Goal: Information Seeking & Learning: Learn about a topic

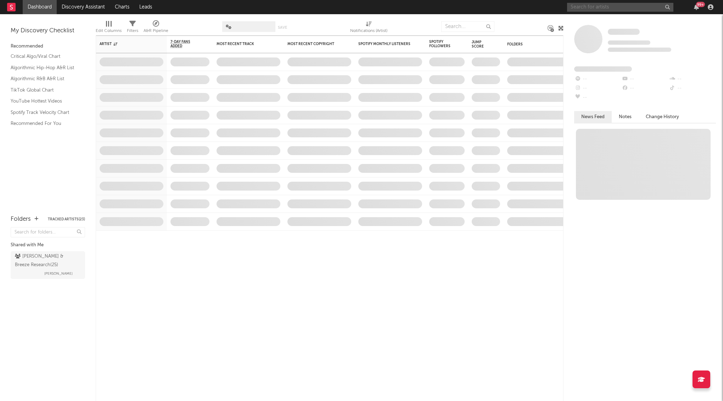
click at [609, 11] on input "text" at bounding box center [620, 7] width 106 height 9
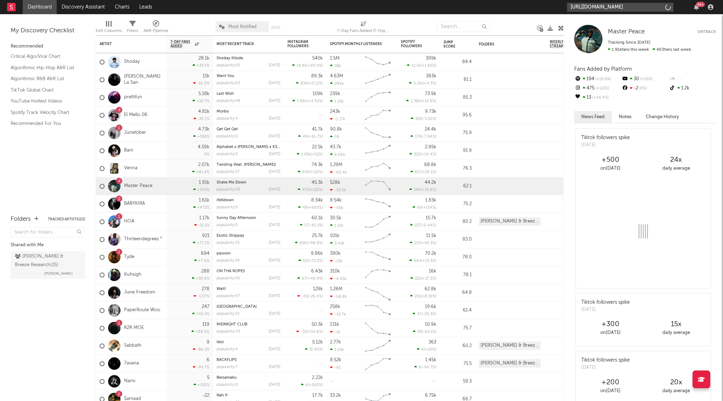
click at [612, 7] on input "[URL][DOMAIN_NAME]" at bounding box center [620, 7] width 106 height 9
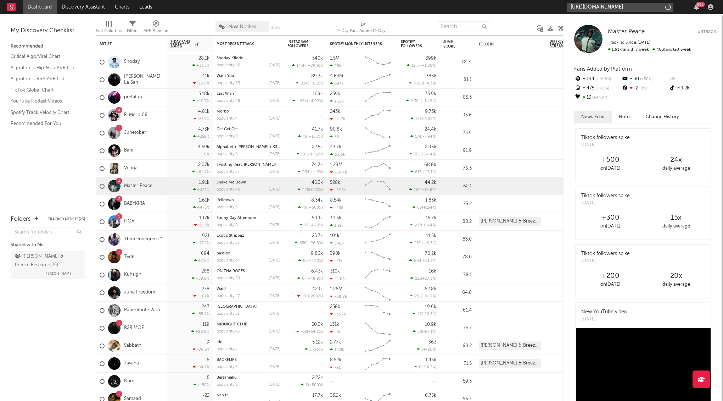
click at [612, 7] on input "[URL][DOMAIN_NAME]" at bounding box center [620, 7] width 106 height 9
click at [578, 9] on input "[PERSON_NAME]" at bounding box center [620, 7] width 106 height 9
paste input "text"
click at [599, 7] on input "[PERSON_NAME]" at bounding box center [620, 7] width 106 height 9
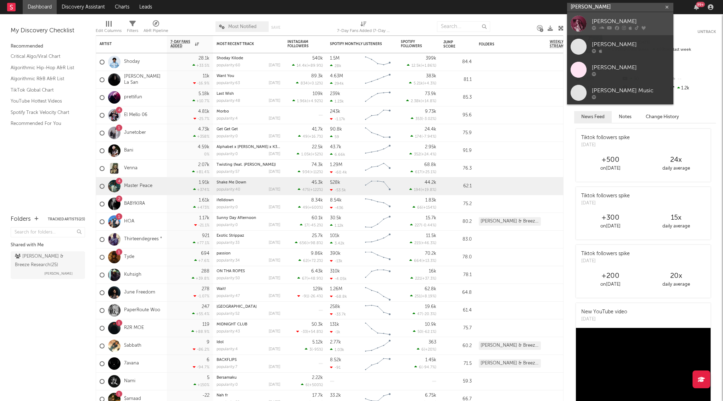
type input "[PERSON_NAME]"
click at [607, 26] on icon at bounding box center [609, 28] width 5 height 4
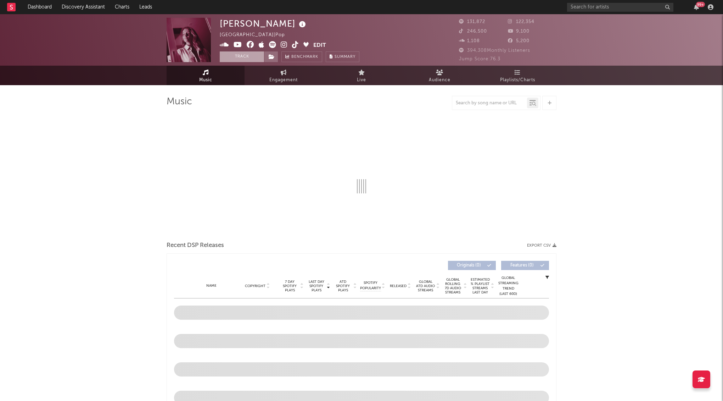
click at [247, 54] on button "Track" at bounding box center [242, 56] width 44 height 11
click at [270, 52] on span at bounding box center [271, 56] width 14 height 11
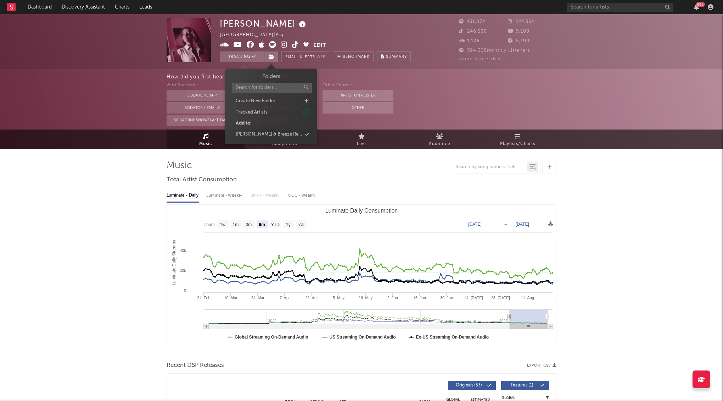
select select "6m"
click at [271, 53] on span at bounding box center [271, 56] width 14 height 11
click at [292, 137] on div "[PERSON_NAME] & Breeze Research" at bounding box center [271, 134] width 82 height 9
click at [454, 95] on div "With Sodatone Sodatone App Sodatone Emails Sodatone Snowflake Data Other A&R Di…" at bounding box center [445, 103] width 557 height 45
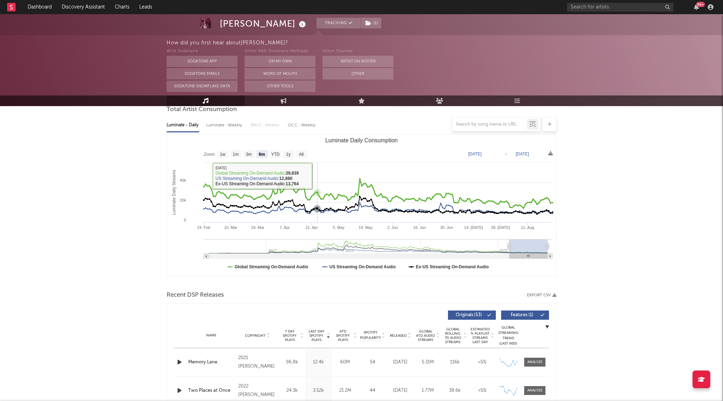
scroll to position [72, 0]
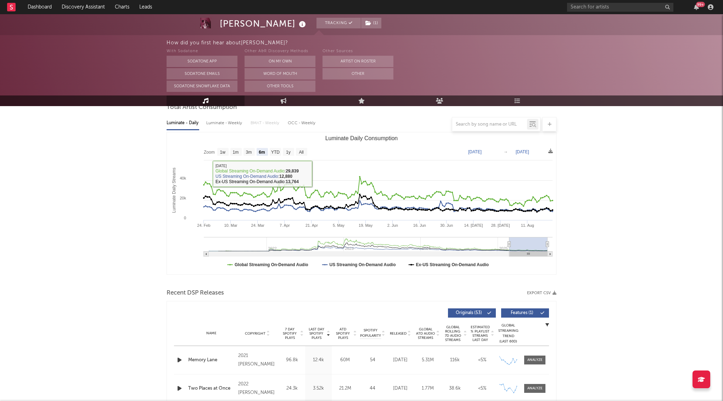
click at [201, 312] on div at bounding box center [268, 312] width 188 height 9
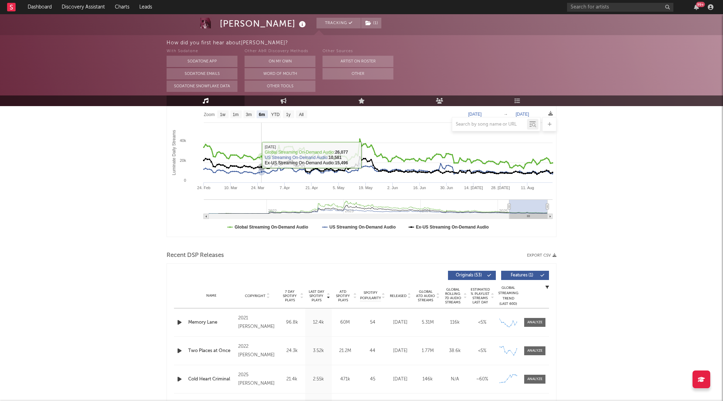
scroll to position [80, 0]
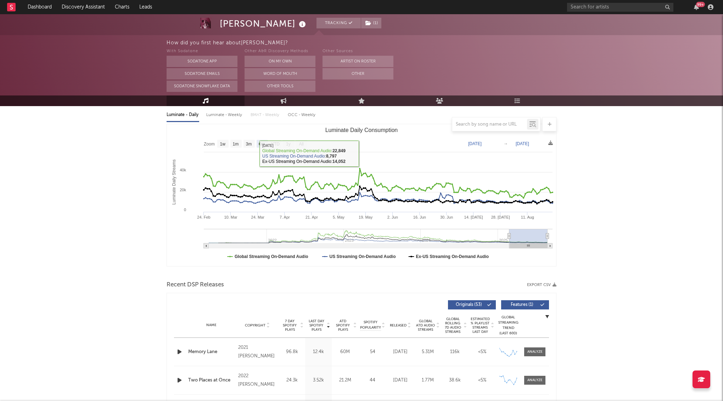
click at [225, 121] on div at bounding box center [362, 124] width 390 height 14
click at [214, 112] on div "Luminate - Weekly" at bounding box center [224, 115] width 37 height 12
select select "6m"
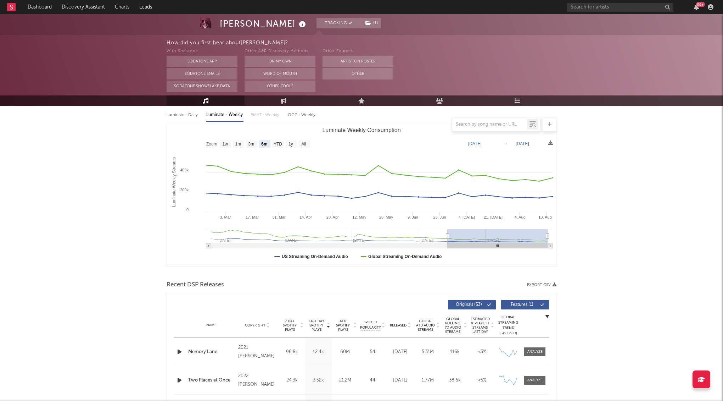
click at [188, 116] on div "Luminate - Daily" at bounding box center [183, 115] width 33 height 12
select select "6m"
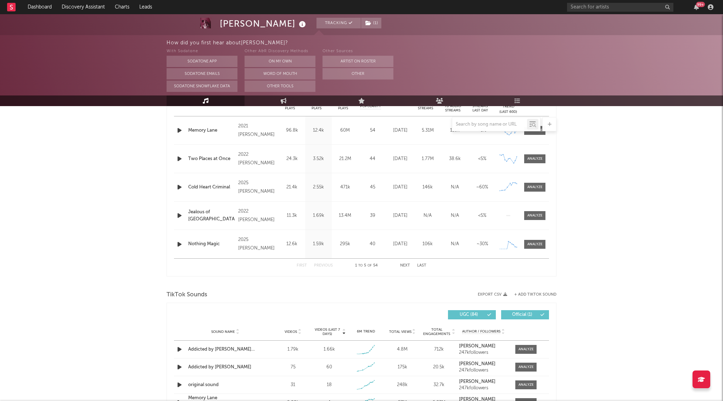
scroll to position [259, 0]
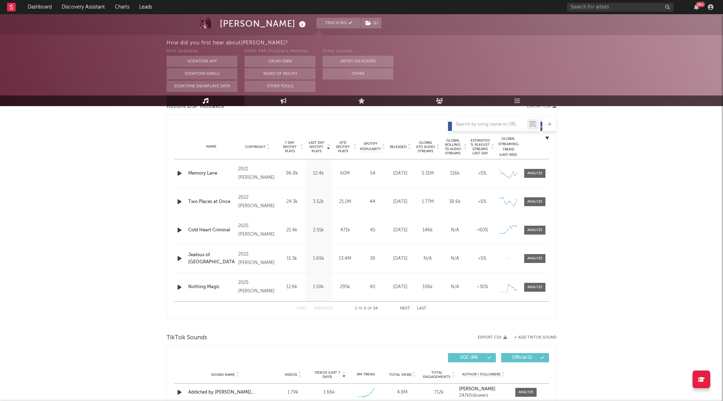
click at [399, 145] on span "Released" at bounding box center [398, 147] width 17 height 4
click at [528, 172] on div at bounding box center [534, 173] width 15 height 5
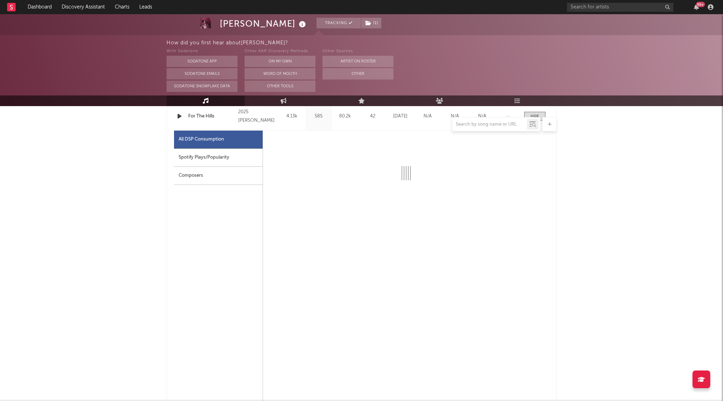
select select "1w"
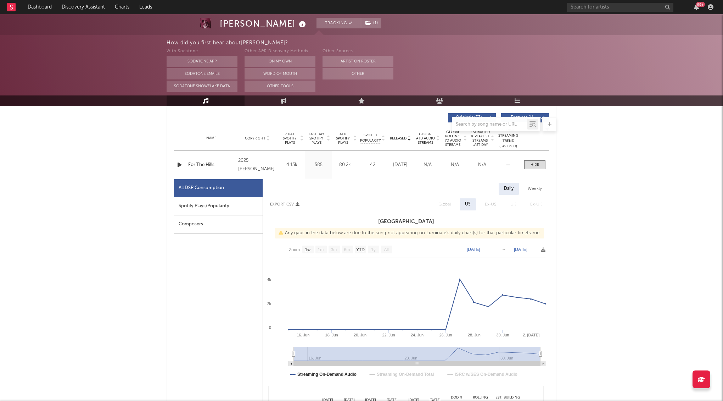
scroll to position [260, 0]
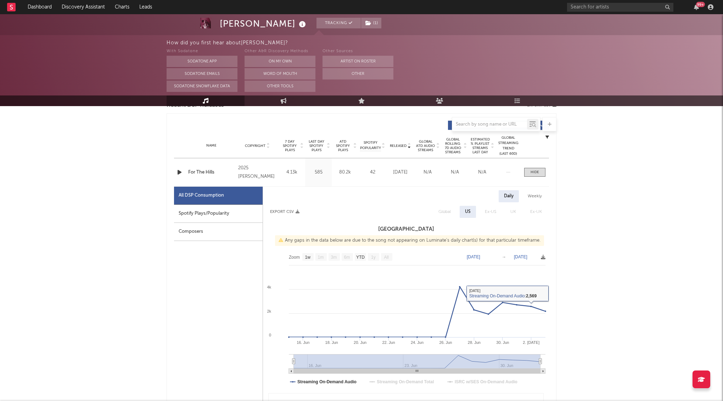
click at [535, 190] on div "Weekly" at bounding box center [535, 196] width 25 height 12
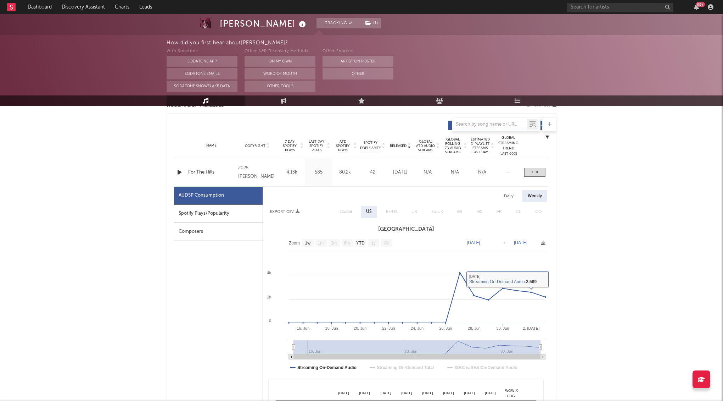
select select "1w"
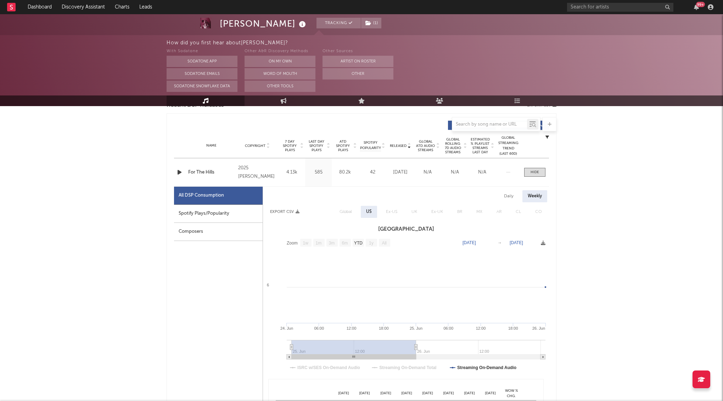
click at [531, 156] on div "Name Copyright Label Album Names Composer Names 7 Day Spotify Plays Last Day Sp…" at bounding box center [361, 145] width 375 height 25
click at [531, 176] on span at bounding box center [534, 172] width 21 height 9
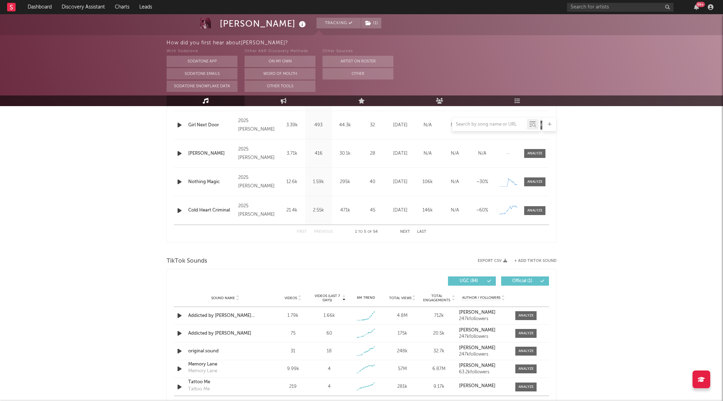
scroll to position [447, 0]
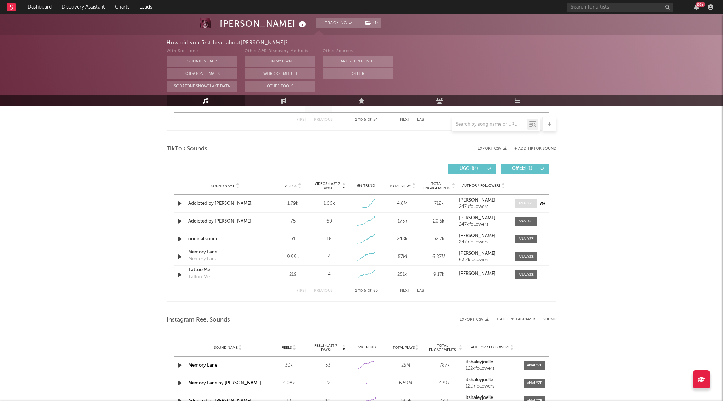
click at [527, 205] on div at bounding box center [526, 203] width 15 height 5
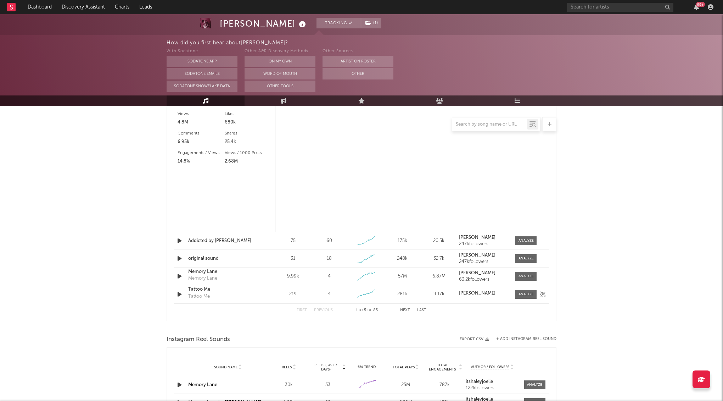
select select "1w"
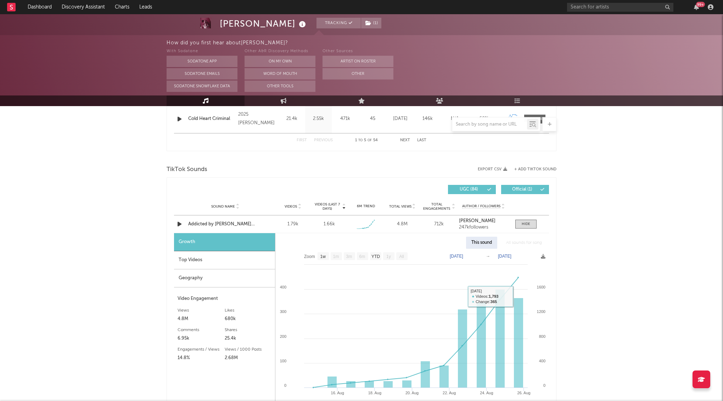
scroll to position [409, 0]
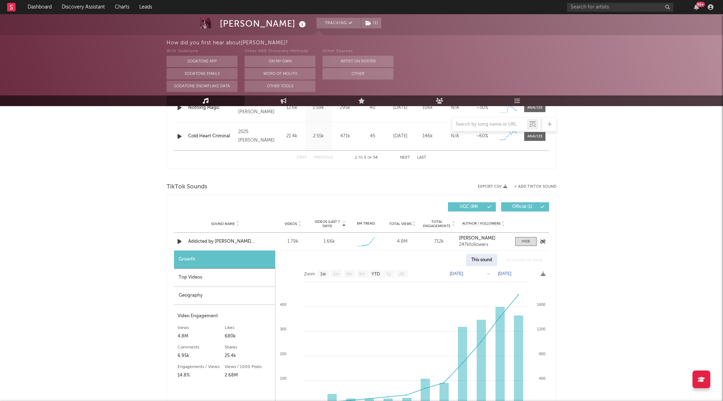
click at [525, 247] on div "Sound Name Addicted by [PERSON_NAME] acoustic Videos 1.79k Videos (last 7 days)…" at bounding box center [361, 241] width 375 height 17
click at [525, 241] on div at bounding box center [526, 241] width 9 height 5
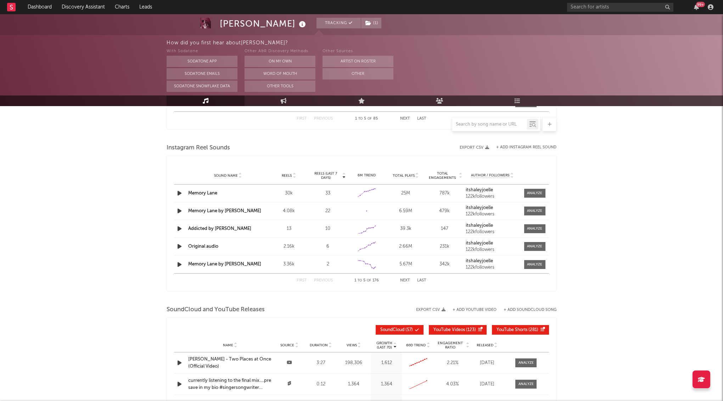
scroll to position [382, 0]
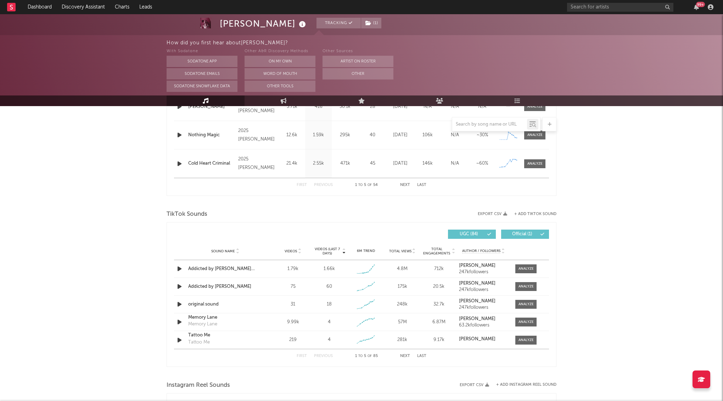
click at [518, 100] on icon at bounding box center [518, 101] width 6 height 6
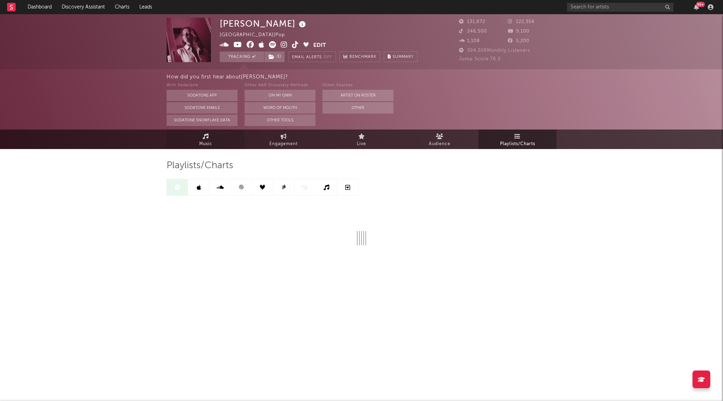
click at [203, 148] on link "Music" at bounding box center [206, 138] width 78 height 19
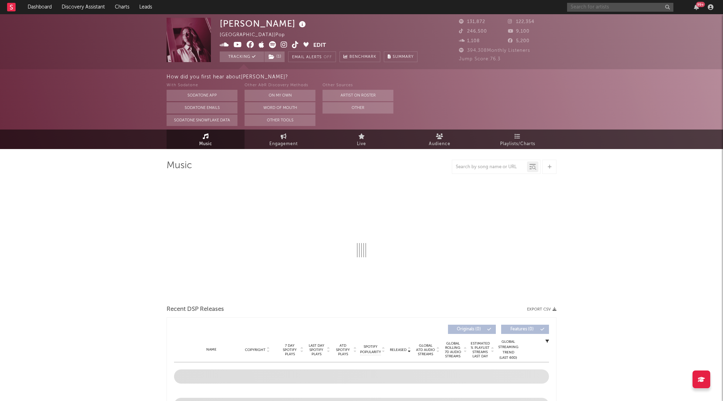
click at [617, 5] on input "text" at bounding box center [620, 7] width 106 height 9
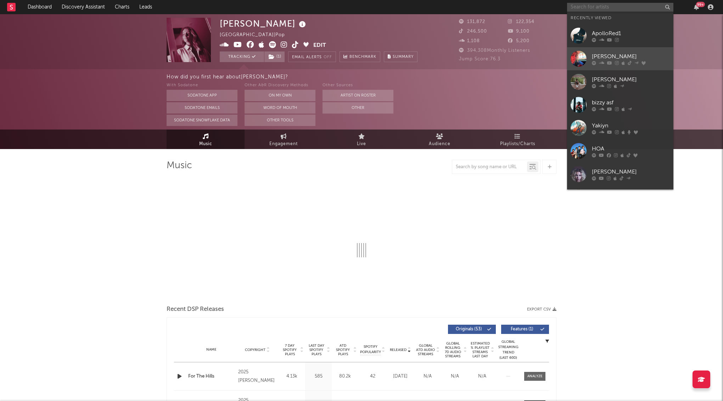
select select "6m"
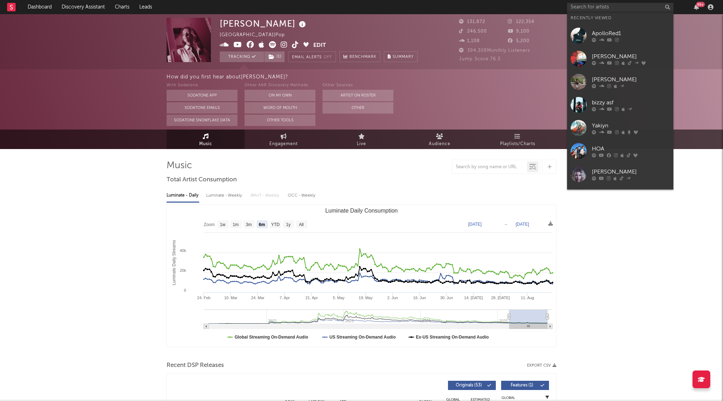
click at [9, 10] on rect at bounding box center [11, 7] width 9 height 9
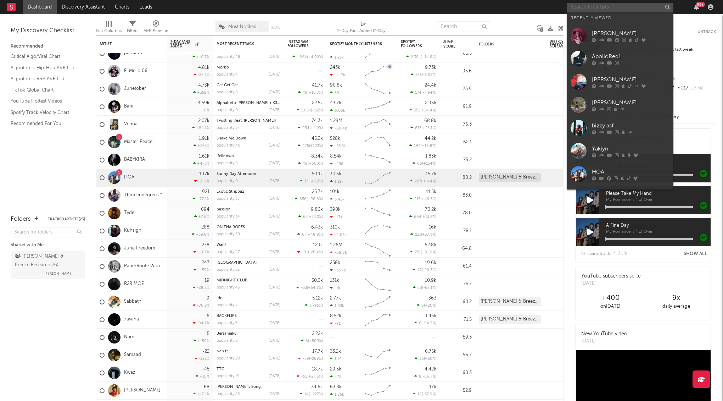
click at [619, 6] on input "text" at bounding box center [620, 7] width 106 height 9
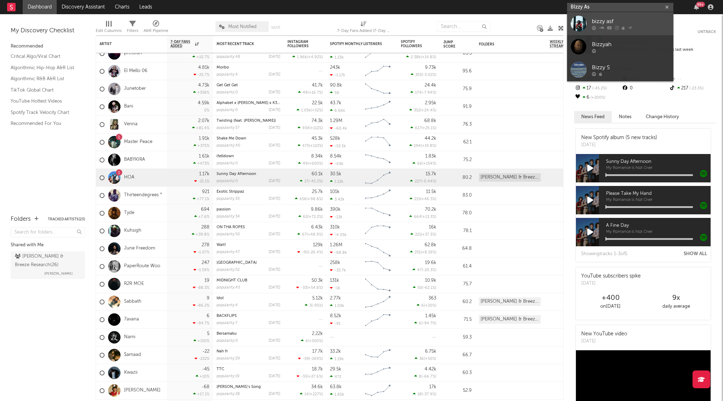
type input "BIzzy As"
click at [627, 22] on div "bizzy asf" at bounding box center [631, 21] width 78 height 9
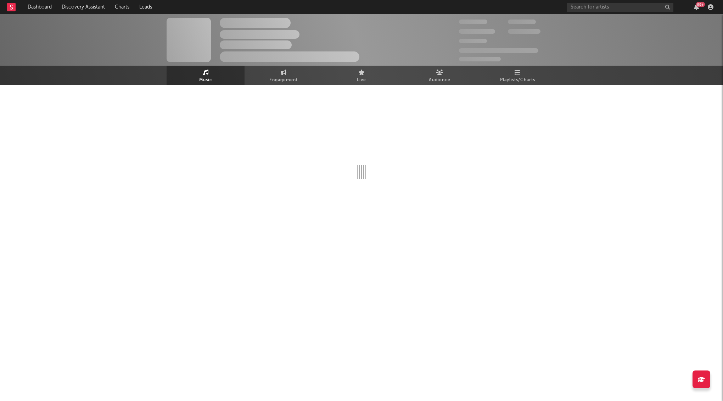
select select "6m"
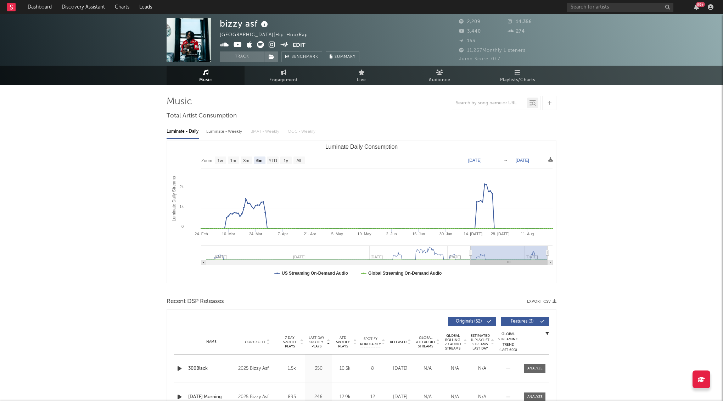
select select "6m"
click at [250, 65] on div "bizzy asf [GEOGRAPHIC_DATA] | Hip-Hop/Rap Edit Track Benchmark Summary 2,209 14…" at bounding box center [361, 39] width 723 height 51
drag, startPoint x: 252, startPoint y: 58, endPoint x: 277, endPoint y: 58, distance: 25.2
click at [252, 58] on button "Track" at bounding box center [242, 56] width 44 height 11
click at [278, 58] on span at bounding box center [271, 56] width 14 height 11
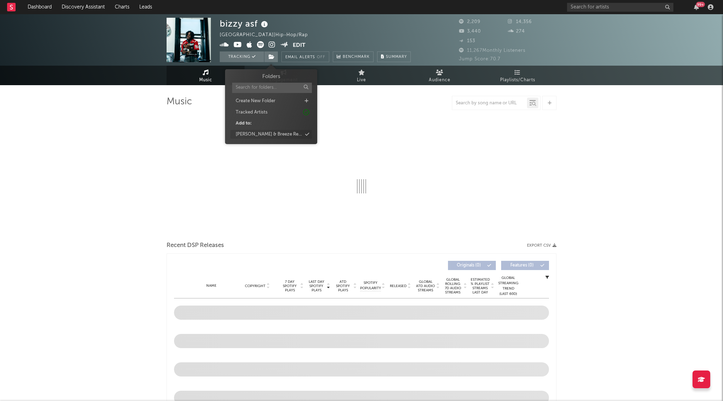
click at [275, 136] on div "[PERSON_NAME] & Breeze Research" at bounding box center [269, 134] width 66 height 7
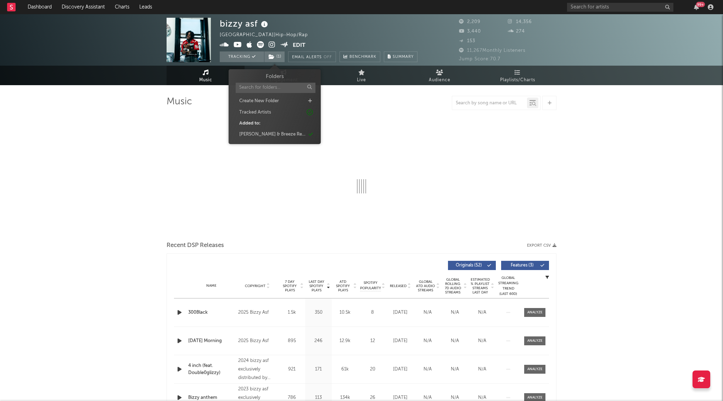
select select "6m"
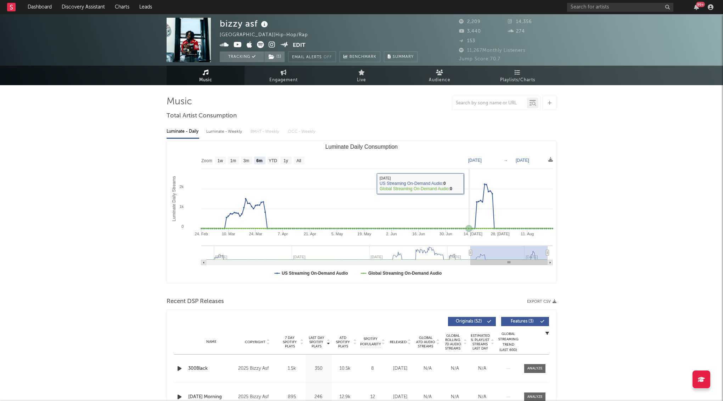
click at [469, 183] on rect "Luminate Daily Consumption" at bounding box center [361, 212] width 389 height 142
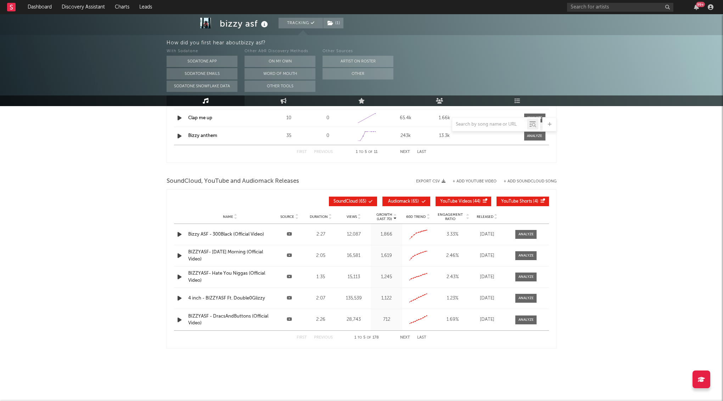
scroll to position [577, 0]
click at [531, 234] on div at bounding box center [526, 233] width 15 height 5
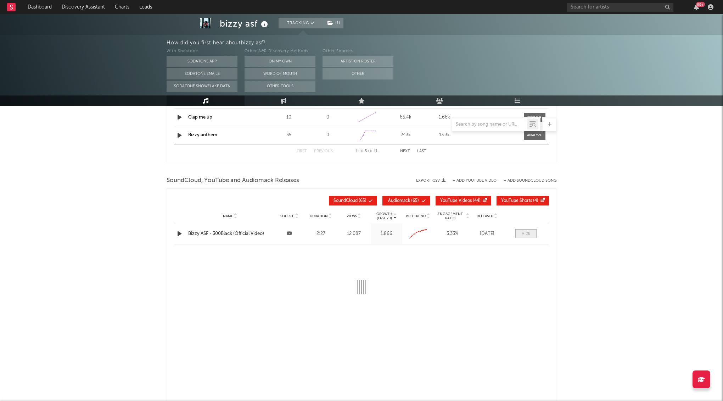
select select "All"
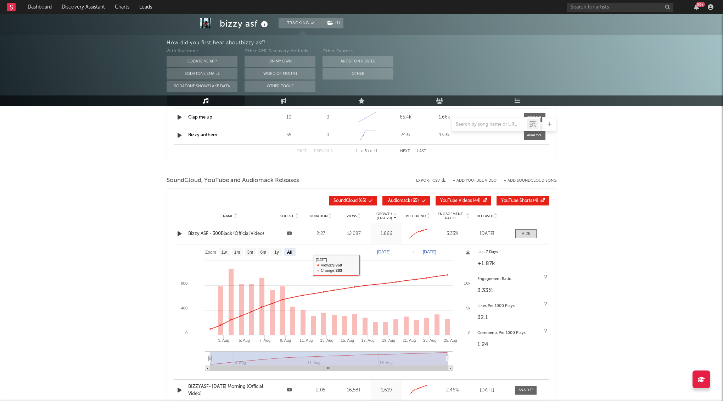
click at [540, 231] on div "Name [PERSON_NAME] ASF - 300Black (Official Video) Source Duration 2:27 Views 1…" at bounding box center [361, 233] width 375 height 21
click at [528, 232] on div at bounding box center [526, 233] width 9 height 5
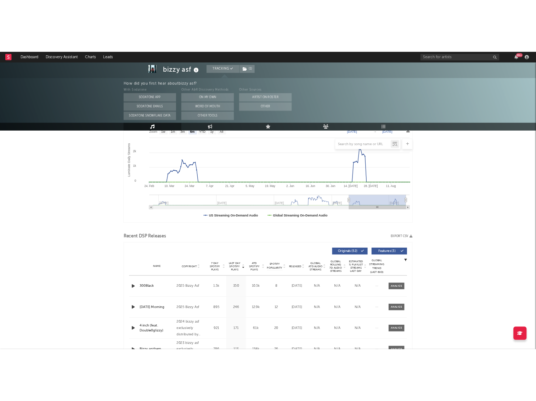
scroll to position [0, 0]
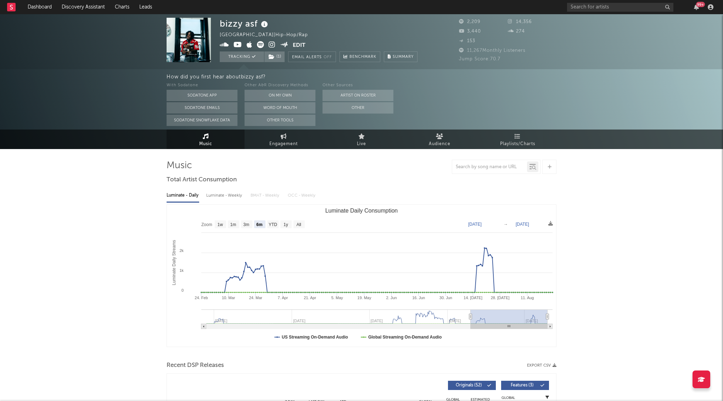
click at [8, 9] on rect at bounding box center [11, 7] width 9 height 9
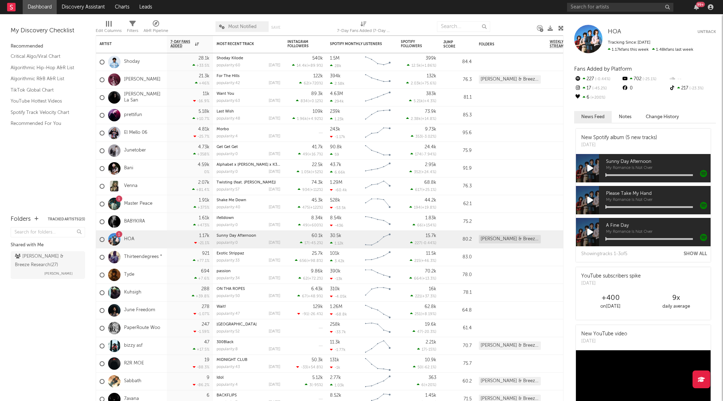
click at [40, 170] on div "My Discovery Checklist Recommended Critical Algo/Viral Chart Algorithmic Hip-Ho…" at bounding box center [48, 110] width 96 height 193
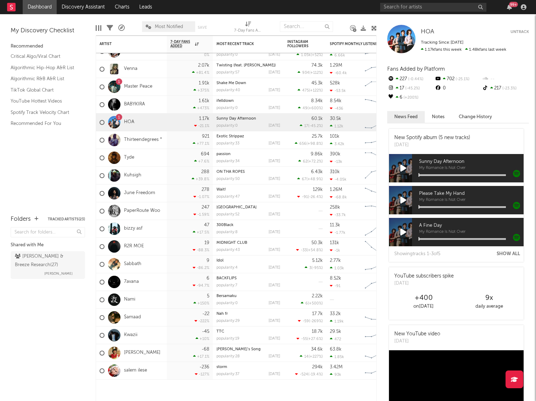
click at [421, 12] on div "99 +" at bounding box center [454, 7] width 149 height 14
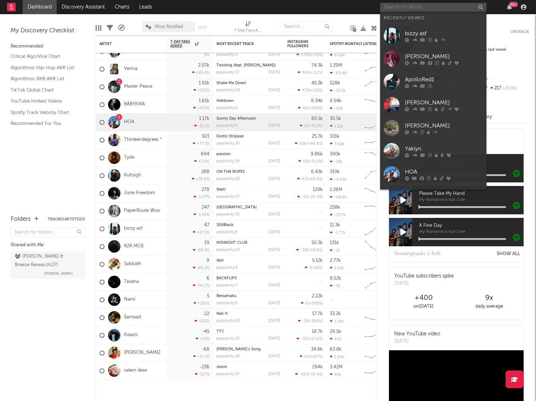
click at [421, 6] on input "text" at bounding box center [433, 7] width 106 height 9
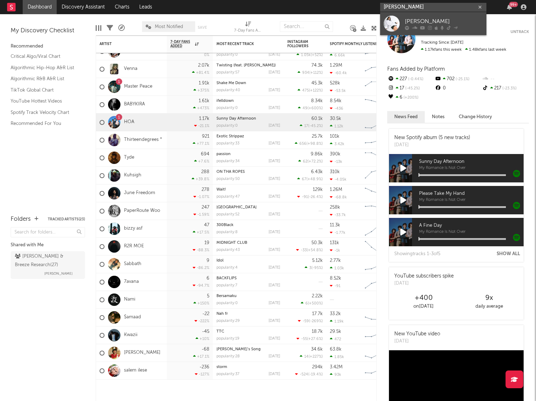
type input "[PERSON_NAME]"
click at [439, 15] on link "[PERSON_NAME]" at bounding box center [433, 23] width 106 height 23
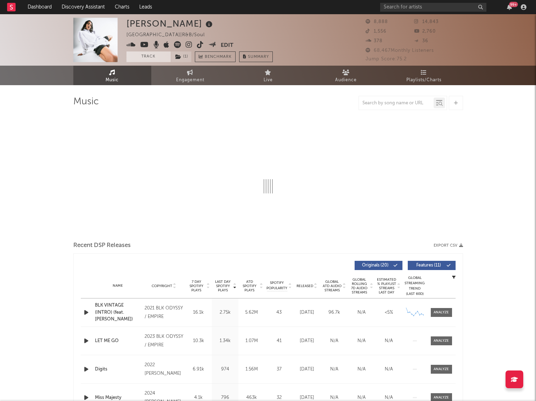
drag, startPoint x: 155, startPoint y: 58, endPoint x: 180, endPoint y: 63, distance: 25.3
click at [155, 58] on button "Track" at bounding box center [149, 56] width 44 height 11
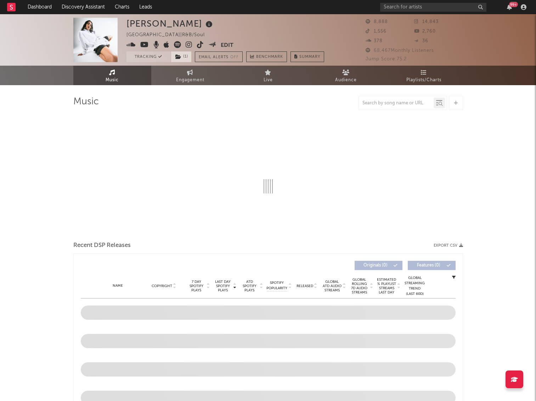
click at [181, 54] on icon at bounding box center [178, 56] width 6 height 5
select select "6m"
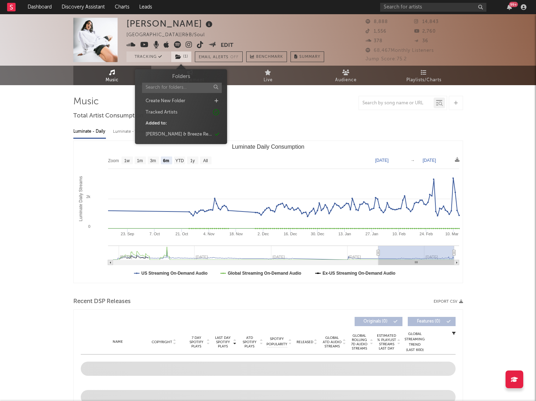
click at [181, 54] on icon at bounding box center [178, 56] width 6 height 5
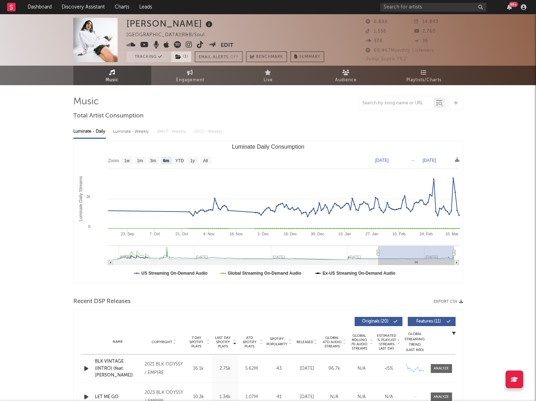
select select "6m"
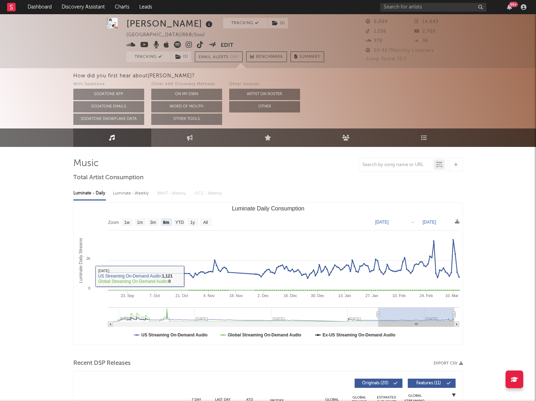
click at [127, 193] on div "Luminate - Weekly" at bounding box center [131, 193] width 37 height 12
select select "6m"
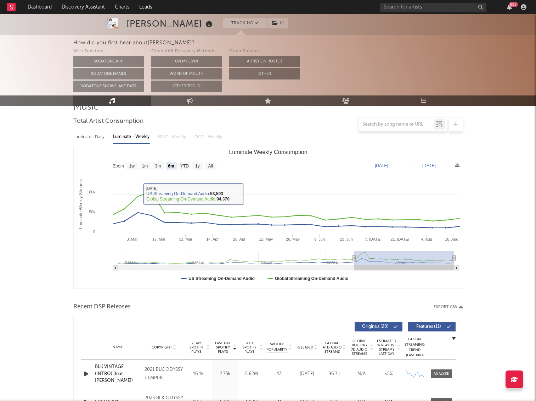
click at [93, 137] on div "Luminate - Daily" at bounding box center [89, 137] width 33 height 12
select select "6m"
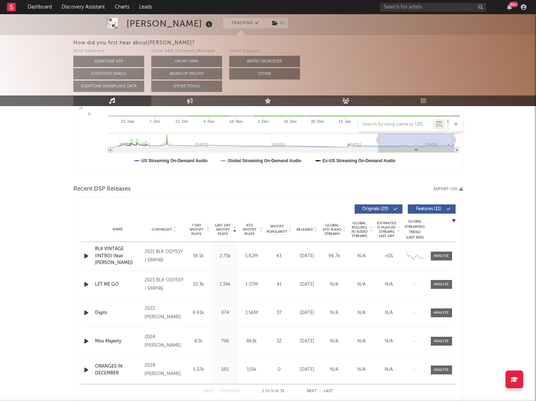
scroll to position [190, 0]
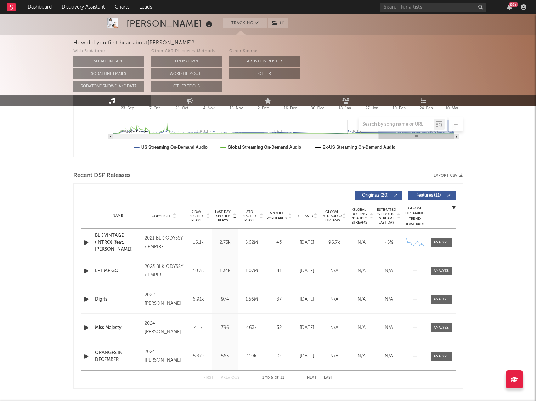
click at [306, 220] on div "Name Copyright Label Album Names Composer Names 7 Day Spotify Plays Last Day Sp…" at bounding box center [268, 215] width 375 height 25
click at [306, 216] on span "Released" at bounding box center [305, 216] width 17 height 4
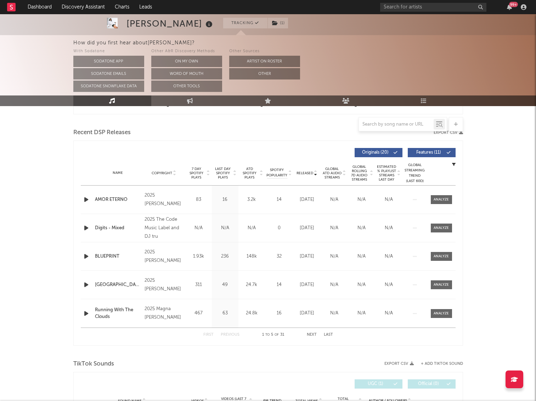
scroll to position [0, 0]
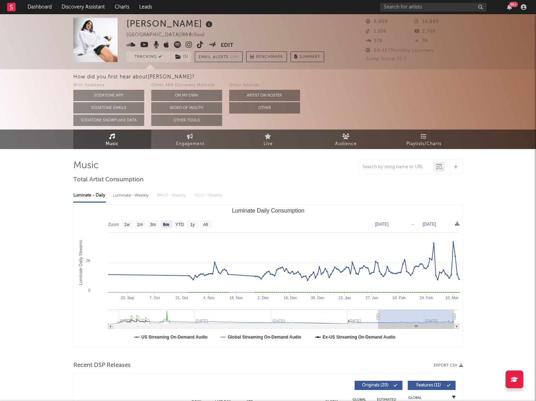
click at [421, 12] on div "99 +" at bounding box center [454, 7] width 149 height 14
click at [421, 9] on input "text" at bounding box center [433, 7] width 106 height 9
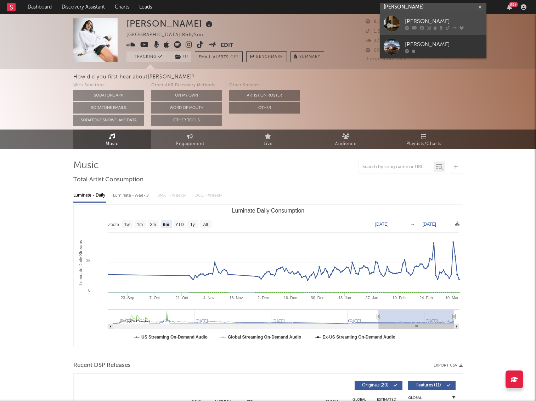
type input "[PERSON_NAME]"
click at [432, 21] on div "[PERSON_NAME]" at bounding box center [444, 21] width 78 height 9
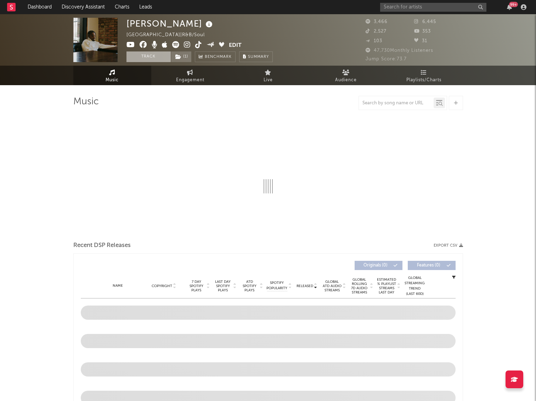
click at [146, 57] on button "Track" at bounding box center [149, 56] width 44 height 11
select select "6m"
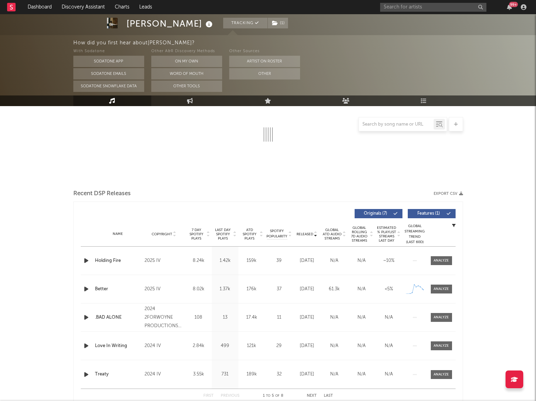
select select "6m"
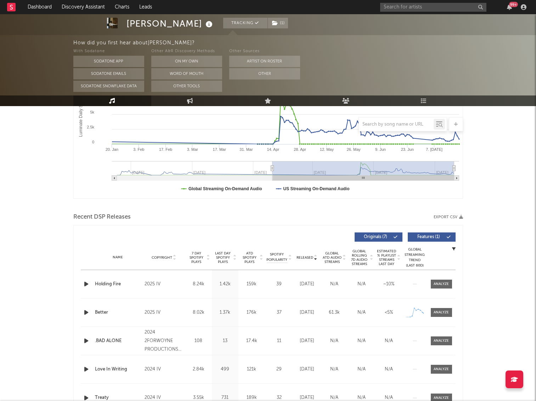
scroll to position [139, 0]
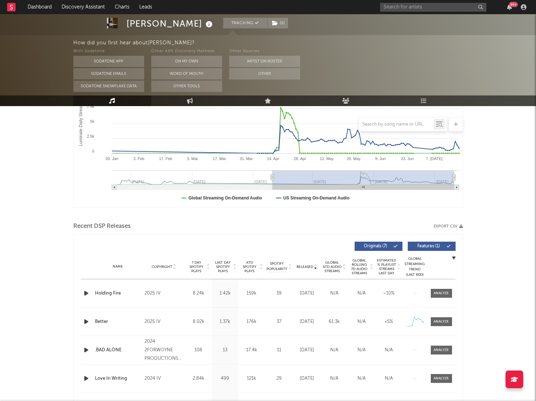
click at [298, 265] on span "Released" at bounding box center [305, 266] width 17 height 4
click at [310, 265] on span "Released" at bounding box center [305, 266] width 17 height 4
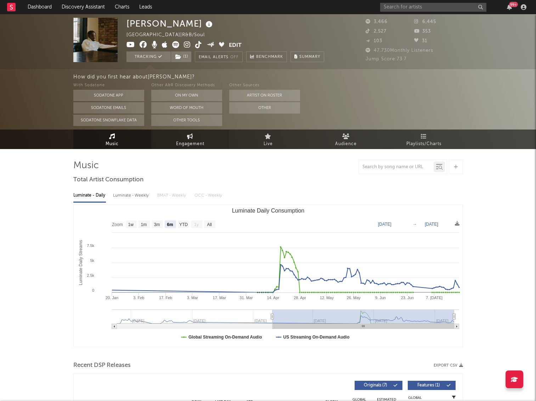
click at [207, 144] on link "Engagement" at bounding box center [190, 138] width 78 height 19
select select "1w"
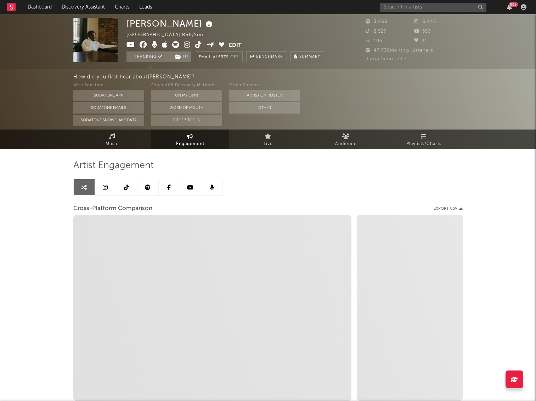
scroll to position [50, 0]
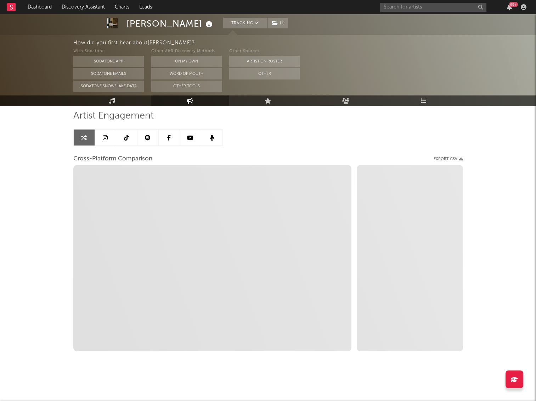
click at [145, 139] on icon at bounding box center [148, 138] width 6 height 6
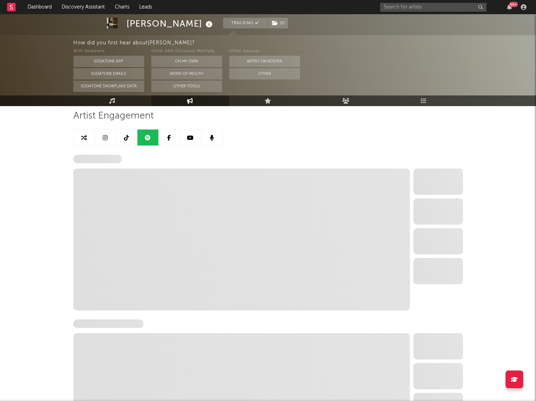
select select "6m"
select select "1w"
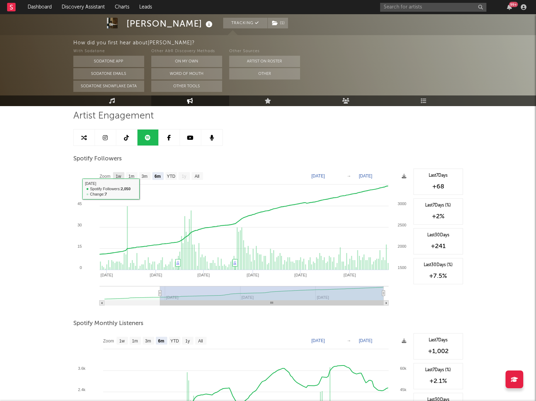
click at [117, 175] on text "1w" at bounding box center [119, 176] width 6 height 5
select select "1w"
type input "[DATE]"
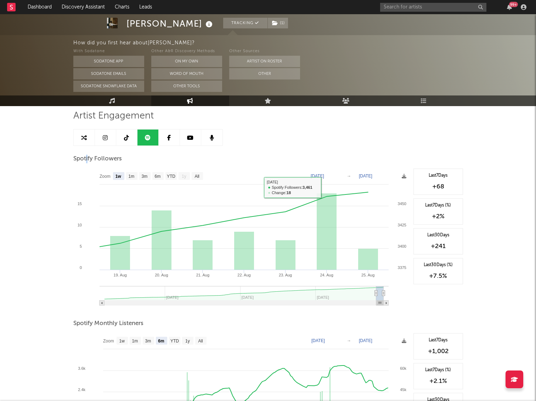
drag, startPoint x: 86, startPoint y: 159, endPoint x: 86, endPoint y: 151, distance: 7.5
click at [86, 158] on span "Spotify Followers" at bounding box center [97, 159] width 49 height 9
click at [86, 149] on div "Artist Engagement Spotify Followers Zoom 1w 1m 3m 6m YTD 1y All [DATE] [DATE] C…" at bounding box center [268, 374] width 390 height 529
click at [86, 130] on link at bounding box center [84, 137] width 21 height 16
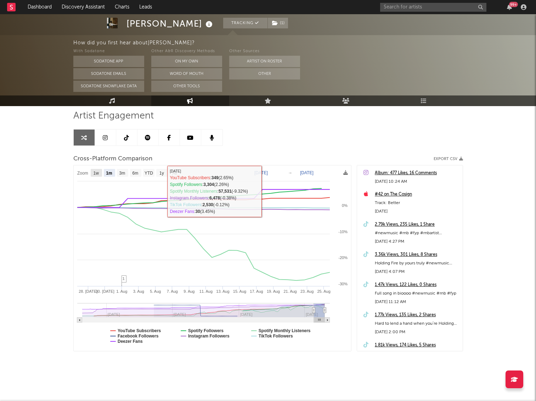
click at [99, 172] on text "1w" at bounding box center [96, 173] width 6 height 5
select select "1w"
type input "[DATE]"
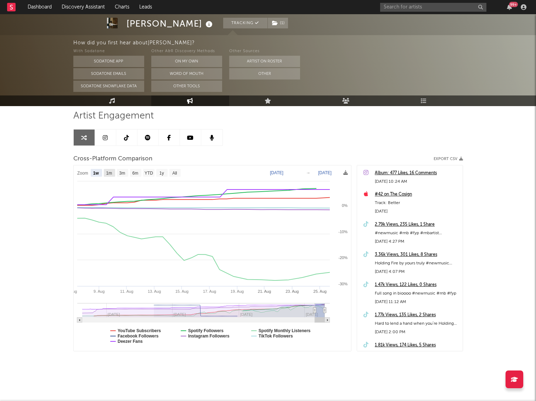
select select "1w"
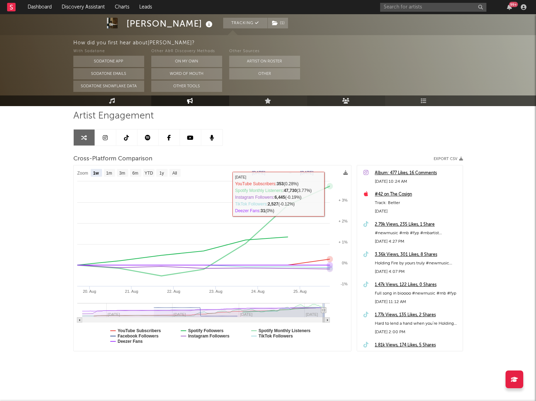
click at [359, 104] on link "Audience" at bounding box center [346, 100] width 78 height 11
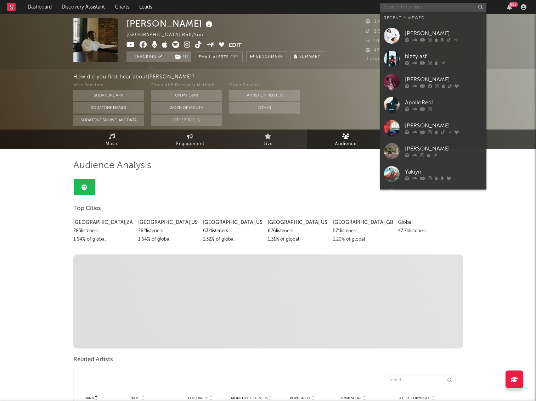
click at [393, 5] on input "text" at bounding box center [433, 7] width 106 height 9
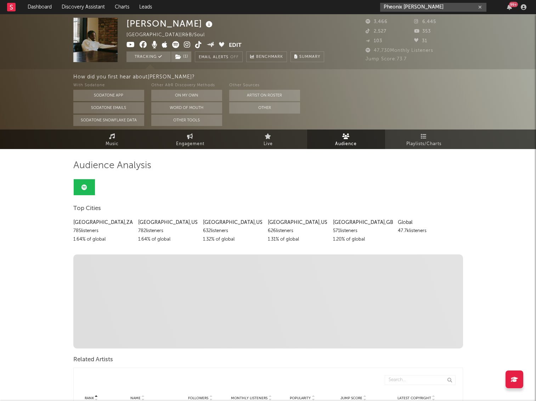
click at [429, 8] on input "Pheonix [PERSON_NAME]" at bounding box center [433, 7] width 106 height 9
type input "Pheonix [PERSON_NAME]"
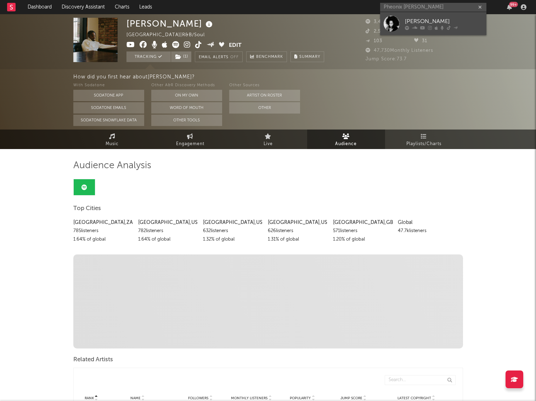
click at [429, 22] on div "[PERSON_NAME]" at bounding box center [444, 21] width 78 height 9
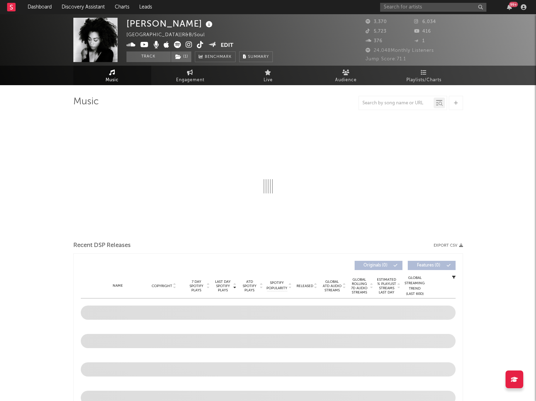
select select "6m"
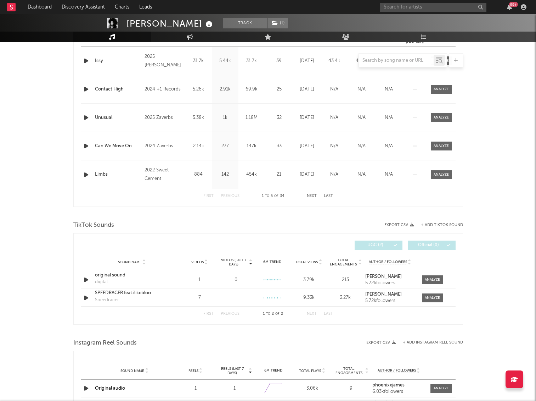
scroll to position [77, 0]
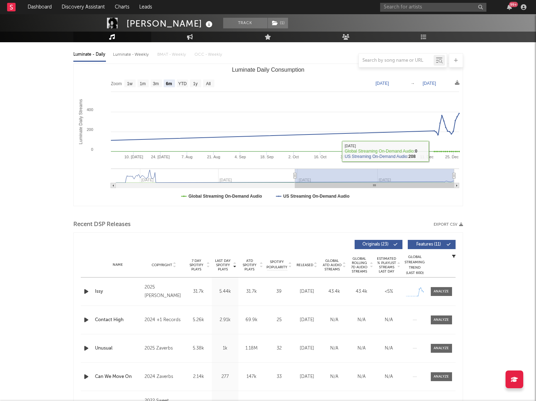
click at [306, 263] on span "Released" at bounding box center [305, 265] width 17 height 4
click at [443, 285] on div "Name Issy Copyright 2025 [PERSON_NAME] Label [PERSON_NAME] Album Names Issy Com…" at bounding box center [268, 291] width 375 height 28
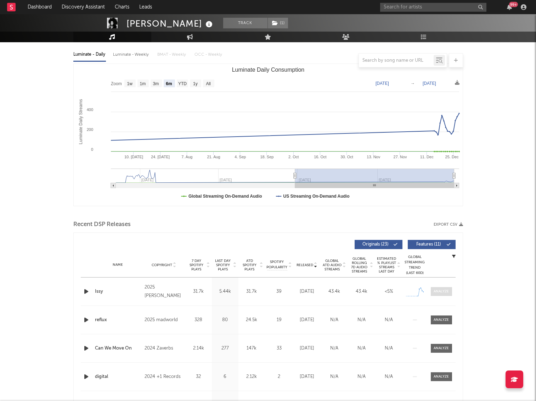
click at [440, 290] on div at bounding box center [441, 291] width 15 height 5
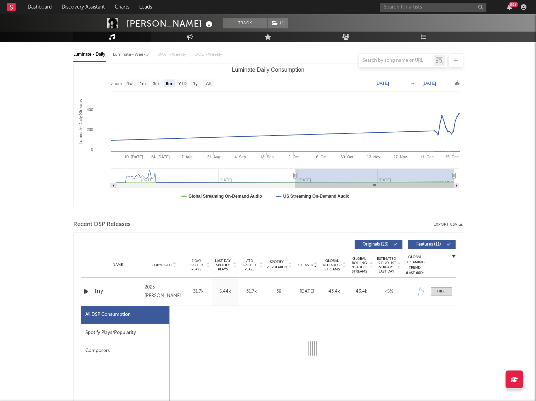
select select "1w"
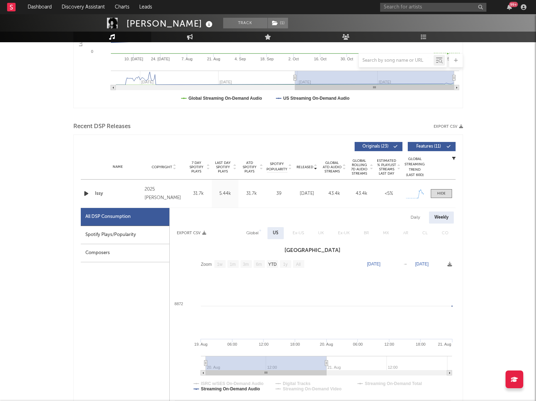
scroll to position [209, 0]
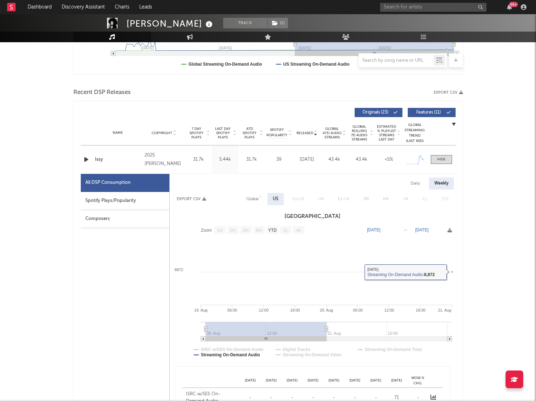
click at [428, 179] on div "Daily Weekly" at bounding box center [313, 183] width 286 height 12
click at [414, 183] on div "Daily" at bounding box center [416, 183] width 20 height 12
select select "1w"
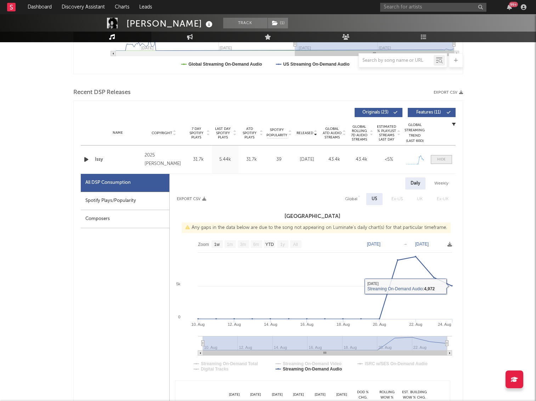
click at [436, 156] on span at bounding box center [441, 159] width 21 height 9
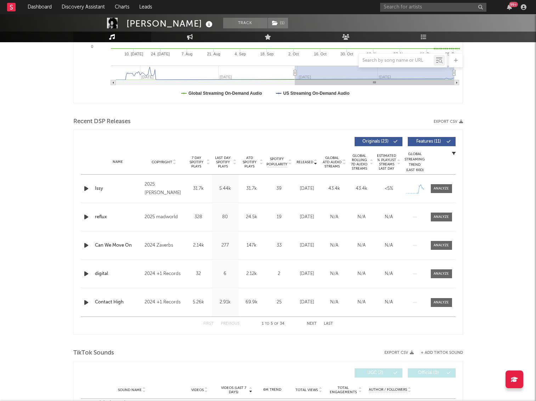
scroll to position [0, 0]
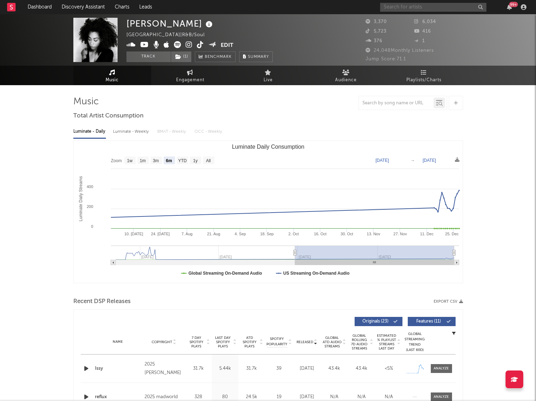
click at [413, 5] on input "text" at bounding box center [433, 7] width 106 height 9
click at [413, 8] on input "yk its [PERSON_NAME]" at bounding box center [433, 7] width 106 height 9
click at [395, 6] on input "yk its [PERSON_NAME]" at bounding box center [433, 7] width 106 height 9
click at [429, 6] on input "yk it's [PERSON_NAME]" at bounding box center [433, 7] width 106 height 9
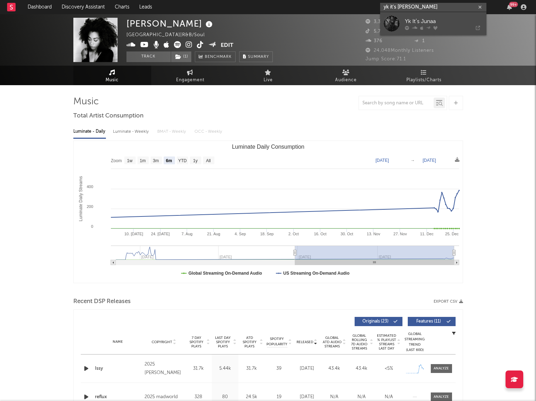
type input "yk it's [PERSON_NAME]"
click at [426, 22] on div "Yk It’s Junaa" at bounding box center [444, 21] width 78 height 9
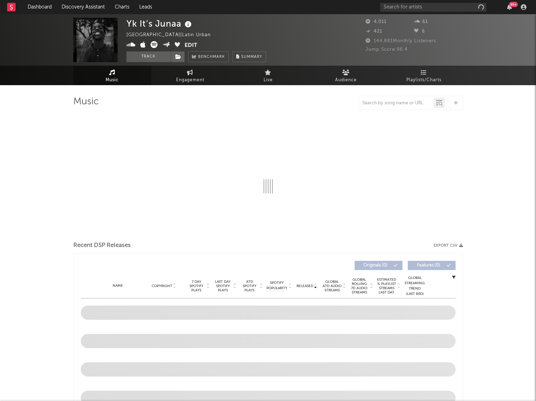
select select "1w"
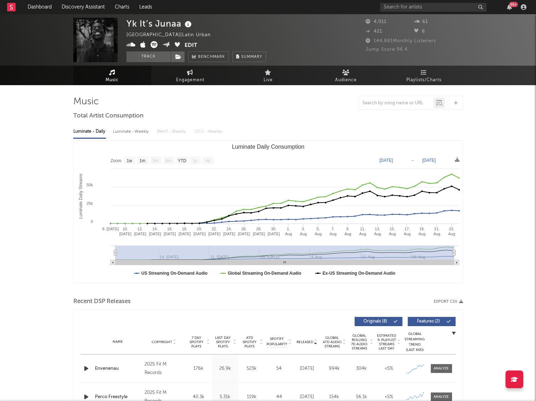
drag, startPoint x: 144, startPoint y: 59, endPoint x: 252, endPoint y: 163, distance: 149.9
click at [146, 59] on button "Track" at bounding box center [149, 56] width 44 height 11
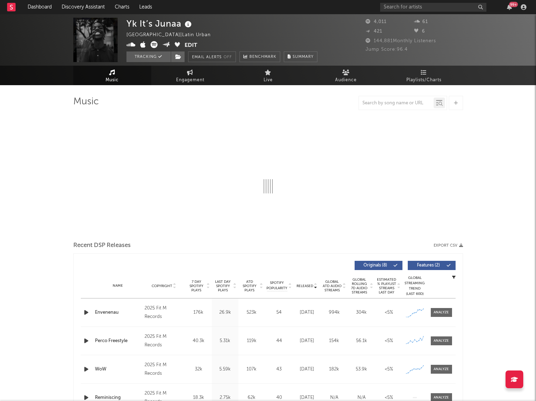
select select "1w"
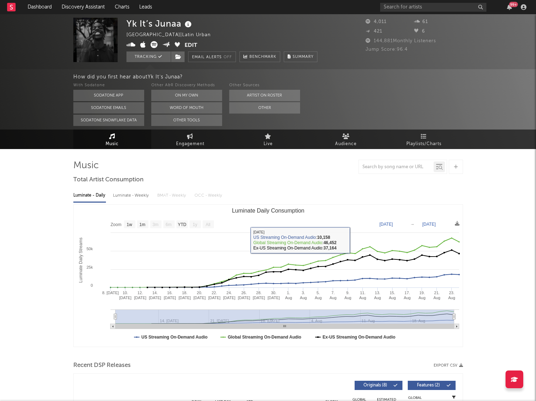
click at [129, 200] on div "Luminate - Weekly" at bounding box center [131, 195] width 37 height 12
select select "1w"
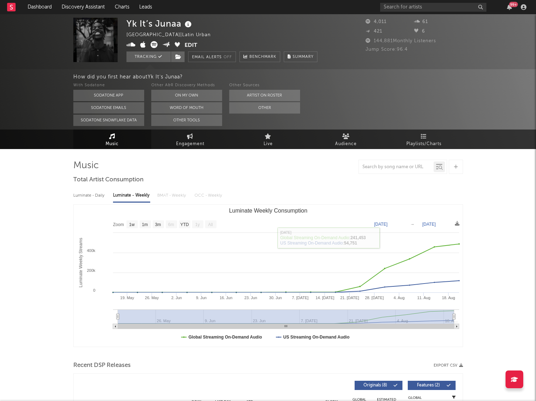
click at [77, 193] on div "Luminate - Daily" at bounding box center [89, 195] width 33 height 12
select select "1w"
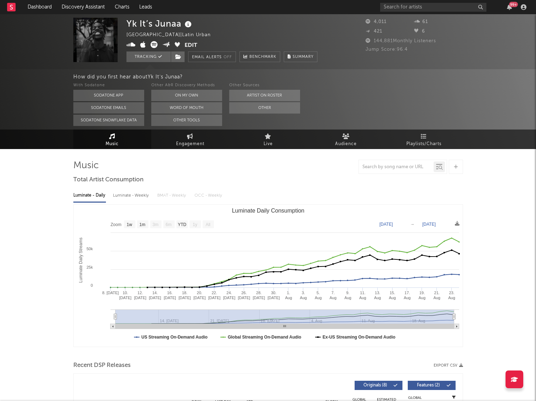
click at [313, 25] on div "Yk It’s Junaa Dominican Republic | Latin Urban Edit Tracking Email Alerts Off B…" at bounding box center [222, 40] width 191 height 44
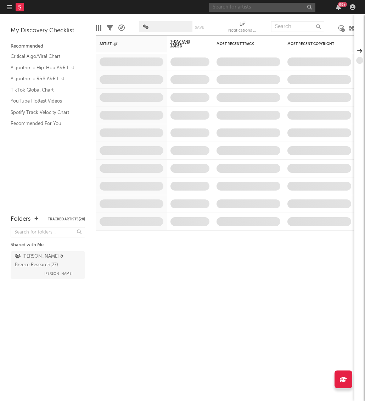
click at [275, 9] on input "text" at bounding box center [262, 7] width 106 height 9
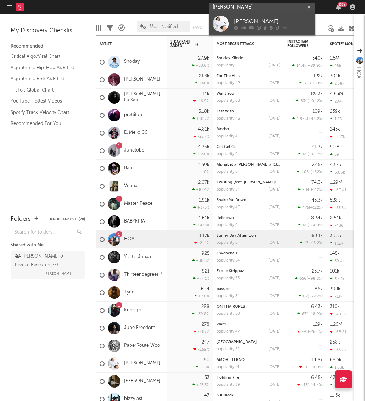
type input "Grace Sorens"
click at [266, 20] on div "[PERSON_NAME]" at bounding box center [273, 21] width 78 height 9
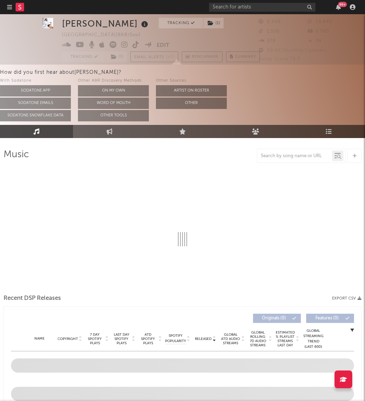
scroll to position [18, 0]
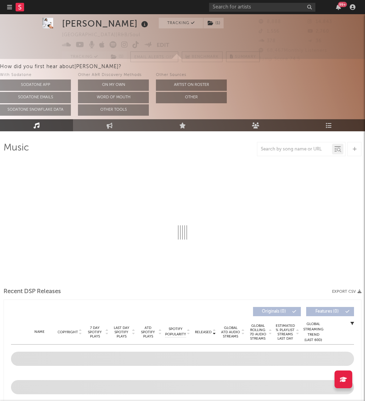
select select "6m"
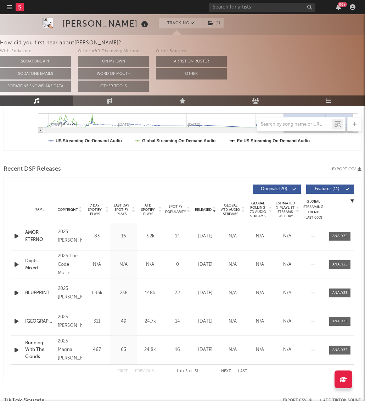
scroll to position [208, 0]
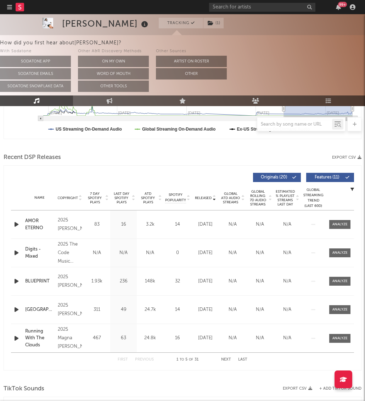
click at [203, 196] on span "Released" at bounding box center [203, 198] width 17 height 4
click at [203, 195] on div "Released" at bounding box center [206, 197] width 24 height 5
